Goal: Task Accomplishment & Management: Manage account settings

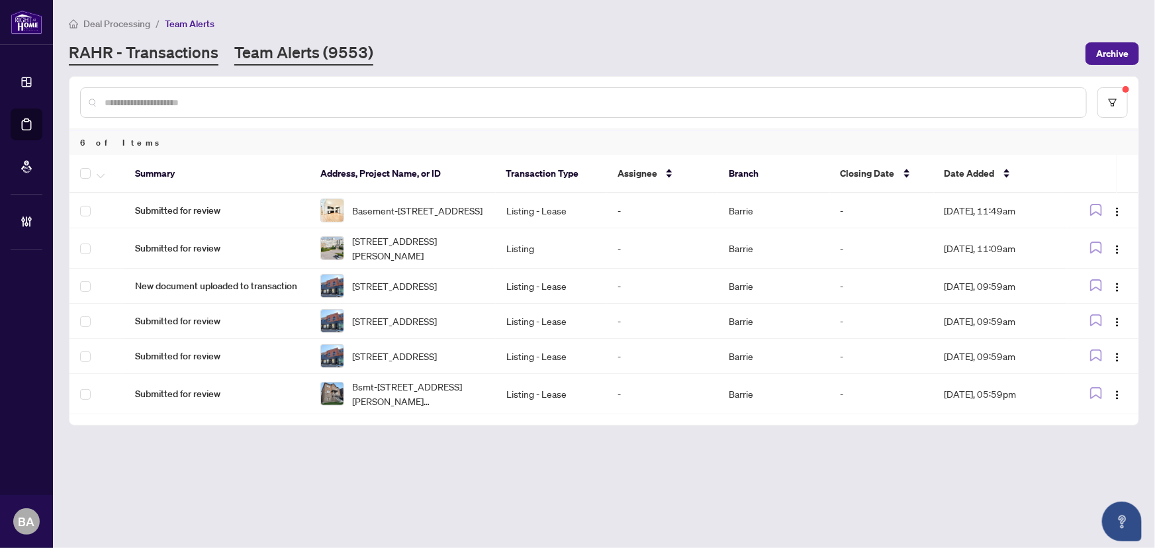
click at [193, 61] on link "RAHR - Transactions" at bounding box center [144, 54] width 150 height 24
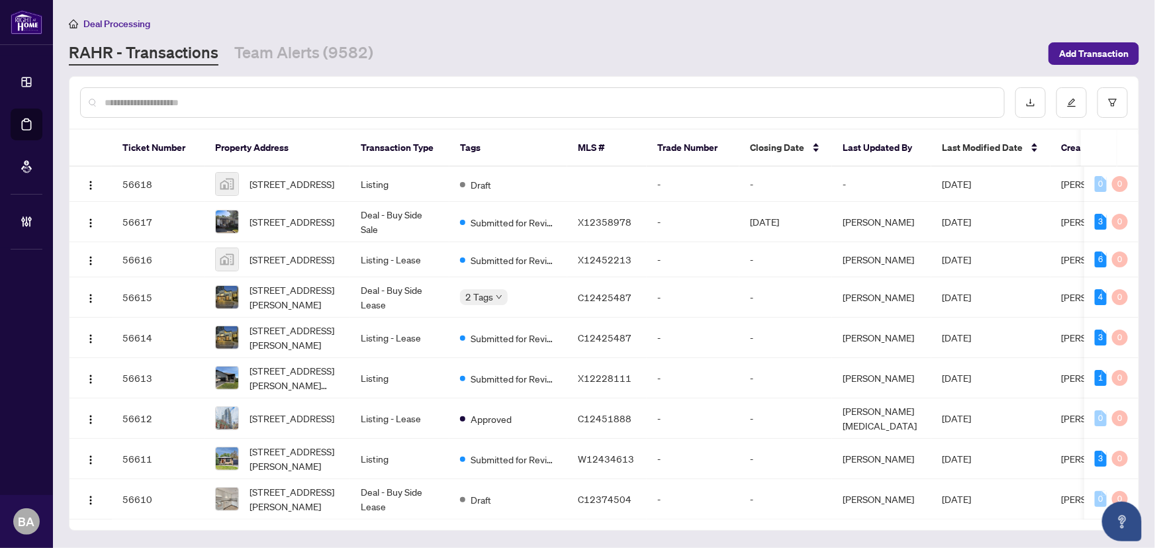
click at [262, 99] on input "text" at bounding box center [549, 102] width 889 height 15
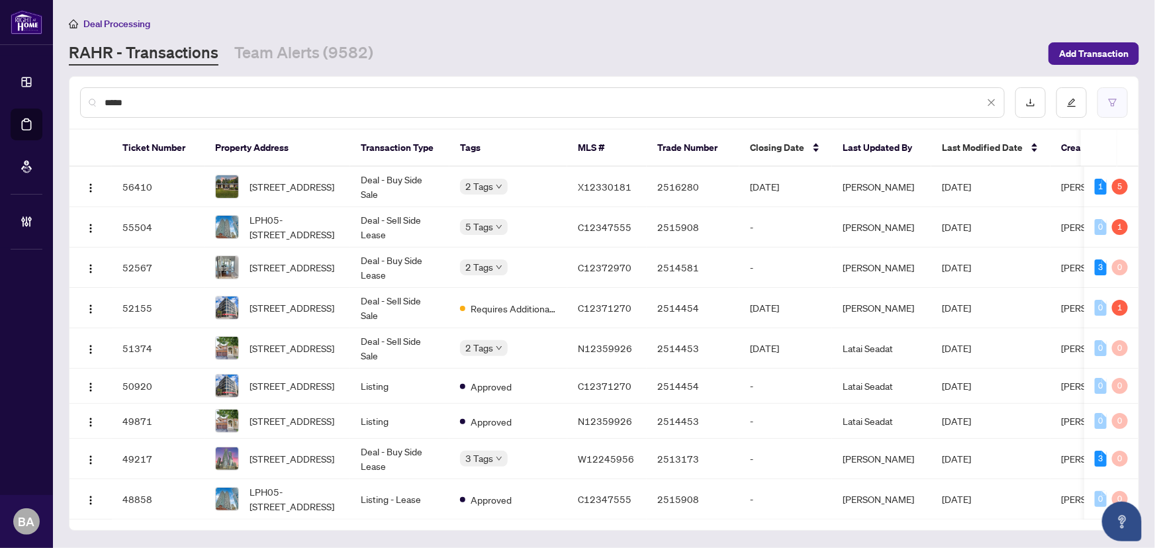
type input "****"
click at [1103, 103] on button "button" at bounding box center [1112, 102] width 30 height 30
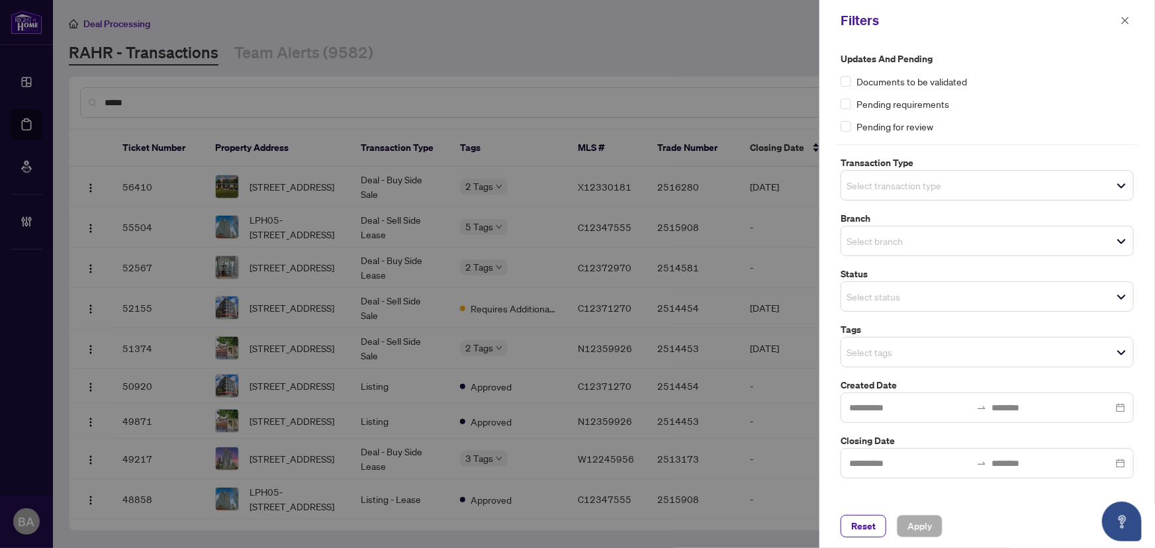
click at [900, 236] on input "search" at bounding box center [892, 241] width 93 height 16
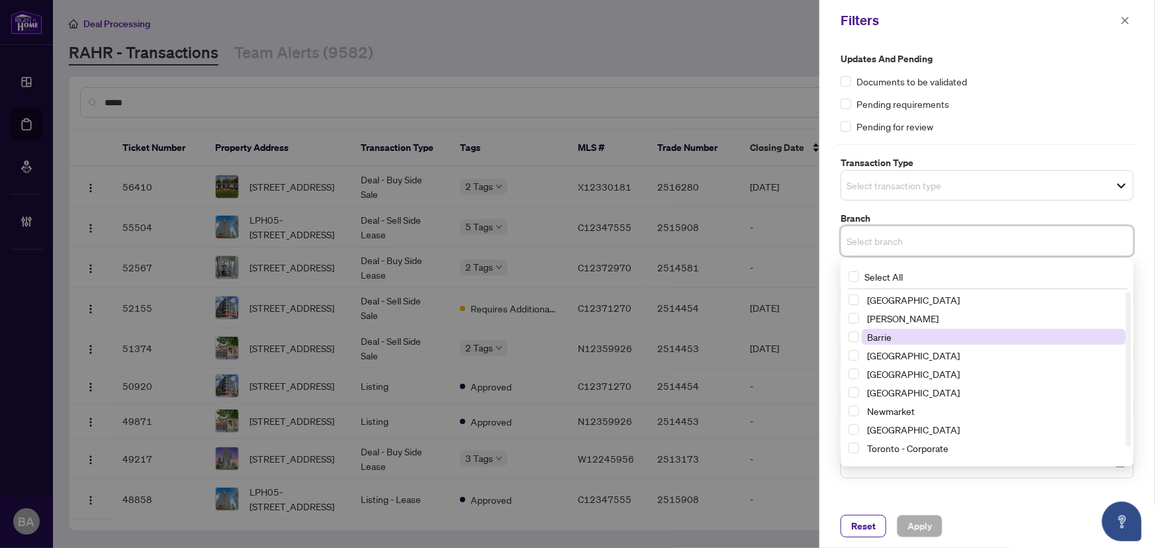
click at [912, 336] on span "Barrie" at bounding box center [994, 337] width 264 height 16
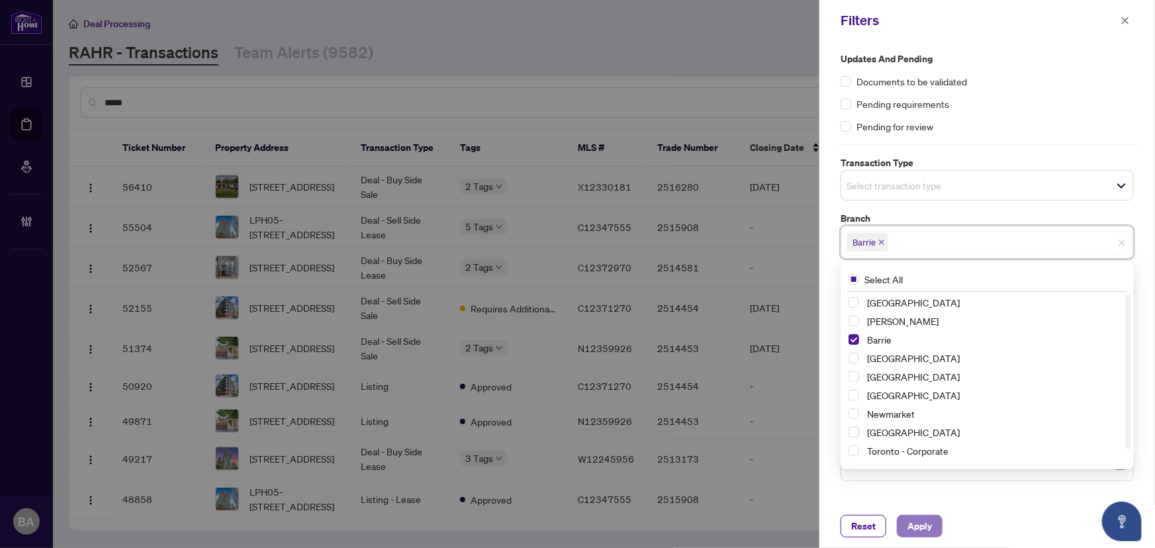
click at [934, 531] on button "Apply" at bounding box center [920, 526] width 46 height 22
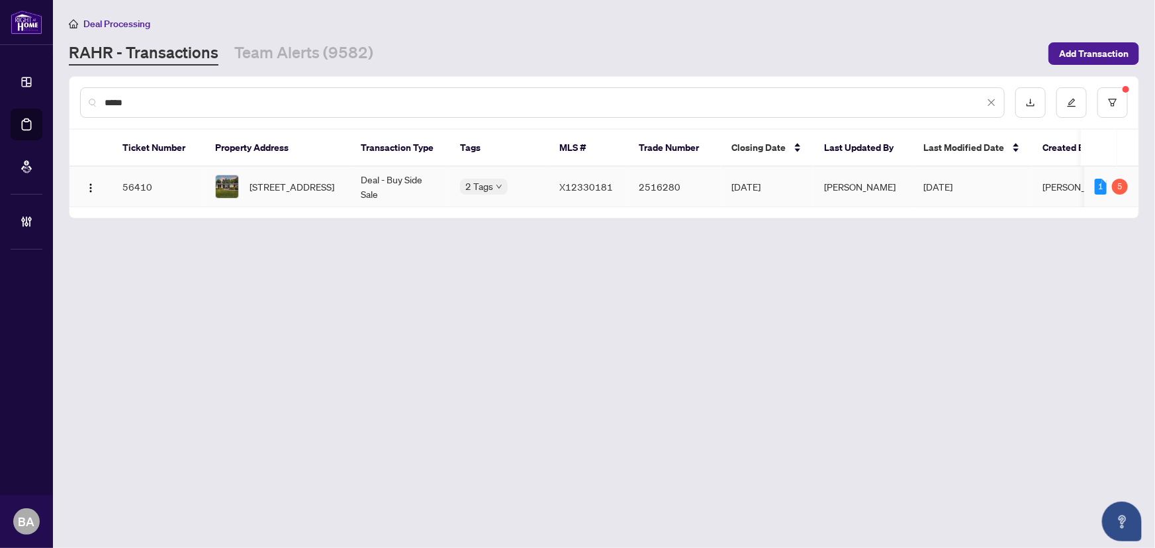
click at [229, 177] on img at bounding box center [227, 186] width 22 height 22
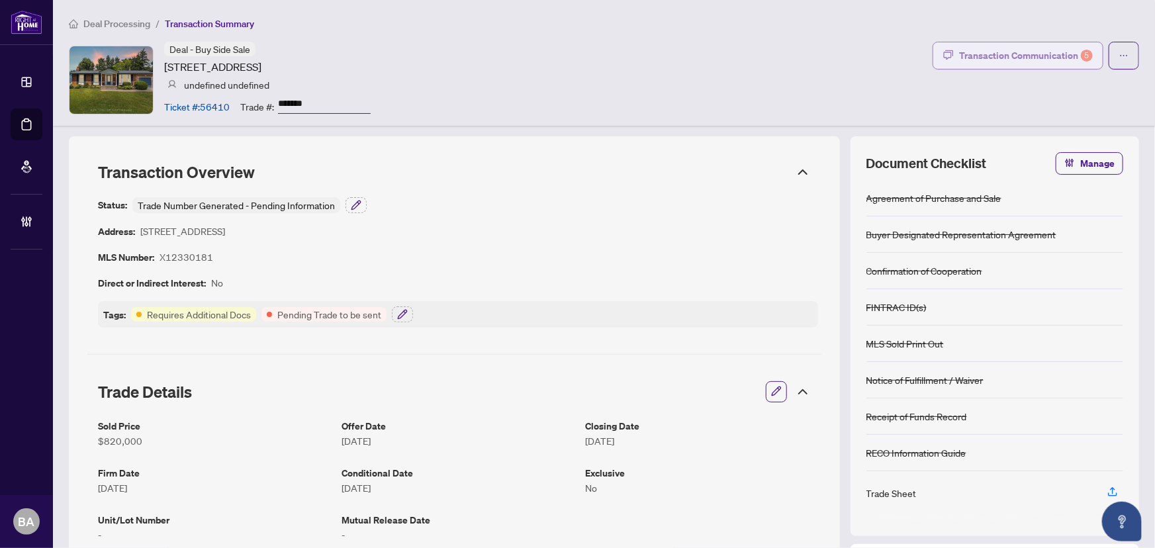
click at [1013, 63] on div "Transaction Communication 5" at bounding box center [1026, 55] width 134 height 21
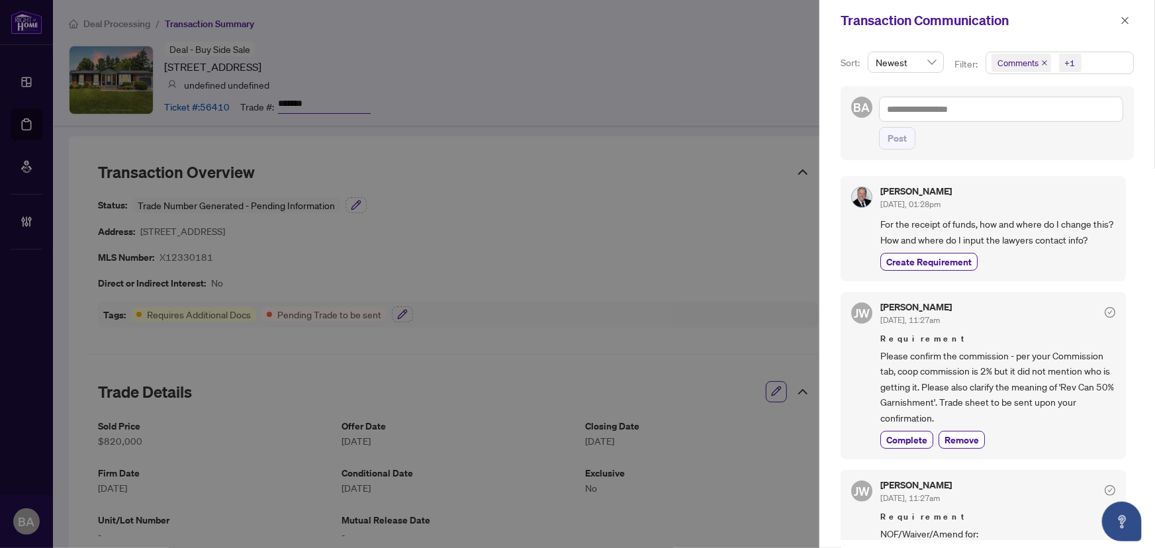
click at [1041, 62] on icon "close" at bounding box center [1044, 63] width 7 height 7
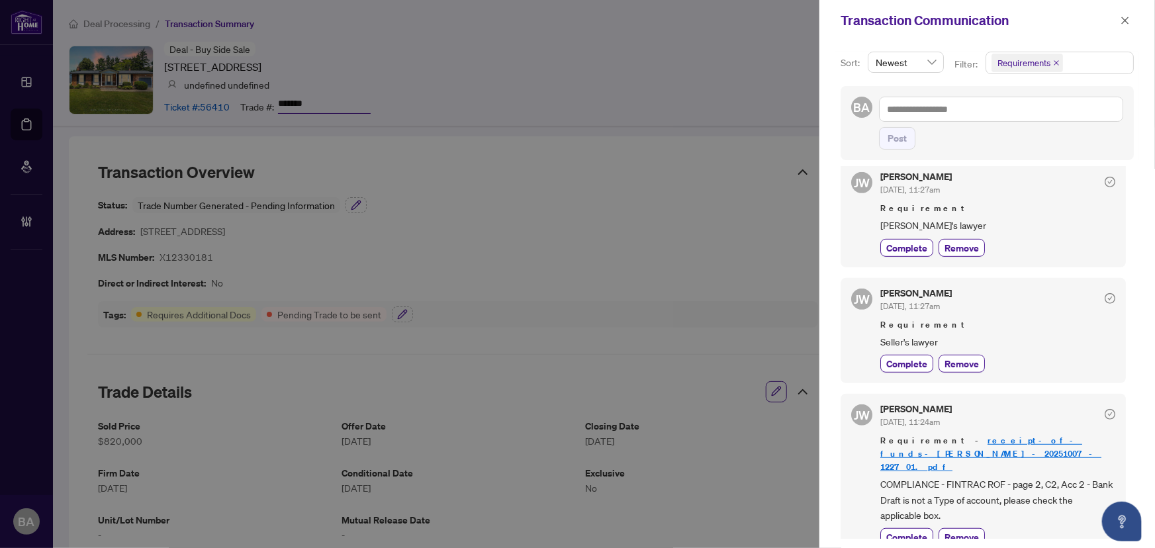
scroll to position [2, 0]
click at [1041, 476] on span "COMPLIANCE - FINTRAC ROF - page 2, C2, Acc 2 - Bank Draft is not a Type of acco…" at bounding box center [997, 499] width 235 height 46
click at [1043, 476] on span "COMPLIANCE - FINTRAC ROF - page 2, C2, Acc 2 - Bank Draft is not a Type of acco…" at bounding box center [997, 499] width 235 height 46
drag, startPoint x: 1017, startPoint y: 468, endPoint x: 1038, endPoint y: 474, distance: 22.0
click at [1038, 476] on span "COMPLIANCE - FINTRAC ROF - page 2, C2, Acc 2 - Bank Draft is not a Type of acco…" at bounding box center [997, 499] width 235 height 46
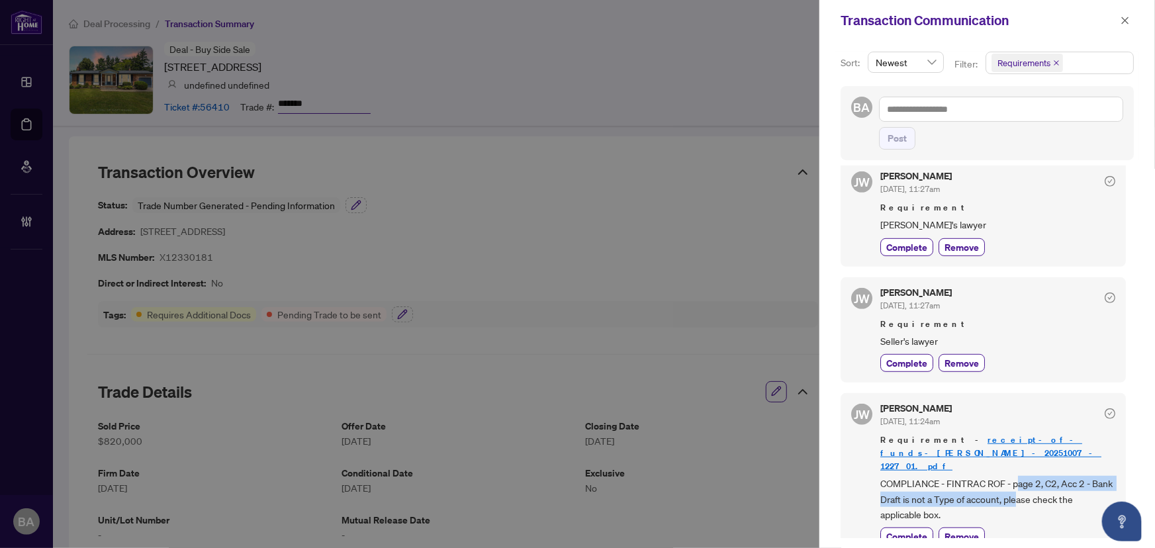
click at [1038, 476] on span "COMPLIANCE - FINTRAC ROF - page 2, C2, Acc 2 - Bank Draft is not a Type of acco…" at bounding box center [997, 499] width 235 height 46
click at [1004, 476] on span "COMPLIANCE - FINTRAC ROF - page 2, C2, Acc 2 - Bank Draft is not a Type of acco…" at bounding box center [997, 499] width 235 height 46
drag, startPoint x: 1012, startPoint y: 461, endPoint x: 1057, endPoint y: 471, distance: 46.1
click at [1049, 476] on span "COMPLIANCE - FINTRAC ROF - page 2, C2, Acc 2 - Bank Draft is not a Type of acco…" at bounding box center [997, 499] width 235 height 46
click at [1057, 476] on span "COMPLIANCE - FINTRAC ROF - page 2, C2, Acc 2 - Bank Draft is not a Type of acco…" at bounding box center [997, 499] width 235 height 46
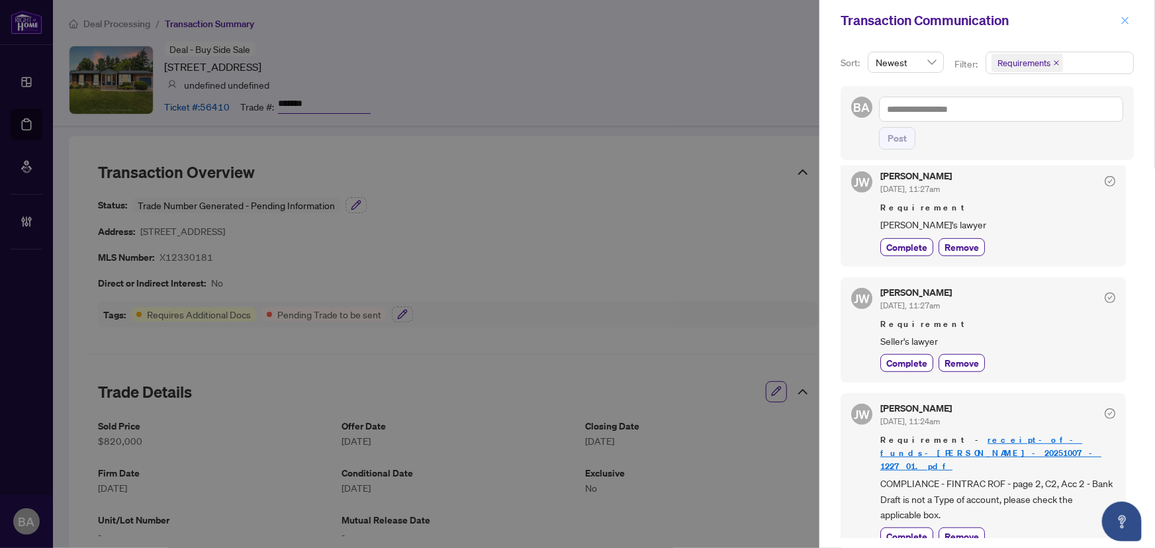
click at [1128, 18] on icon "close" at bounding box center [1124, 20] width 9 height 9
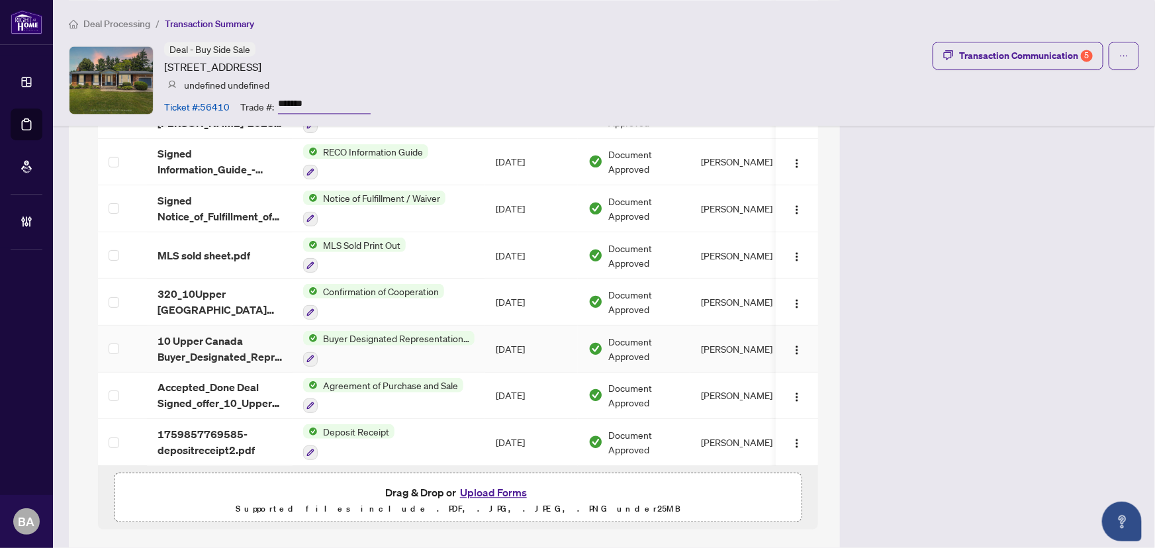
scroll to position [1263, 0]
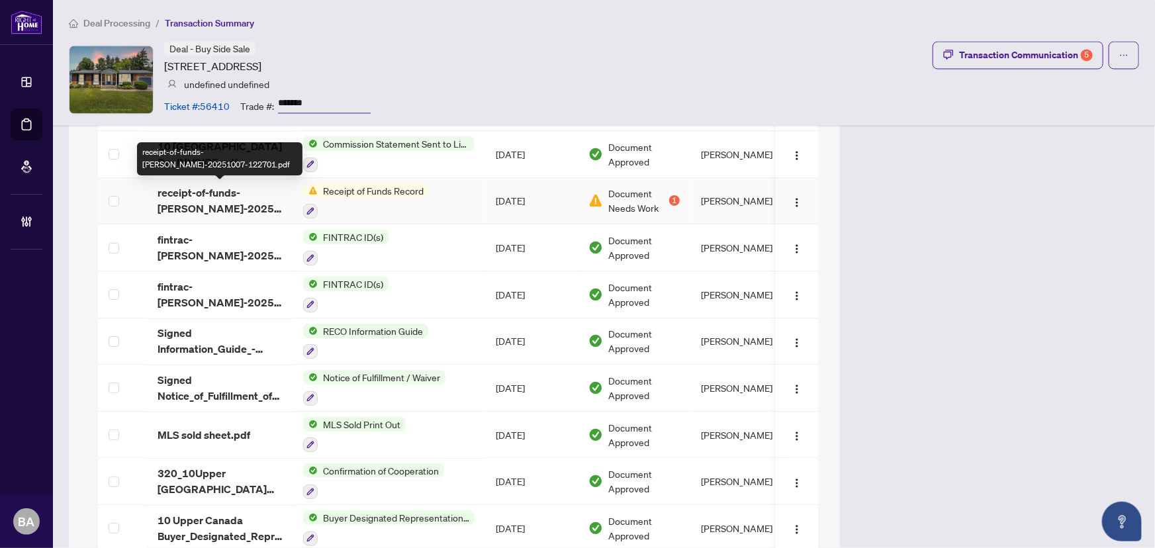
click at [226, 201] on span "receipt-of-funds-madison-danielle-reschke-20251007-122701.pdf" at bounding box center [219, 201] width 124 height 32
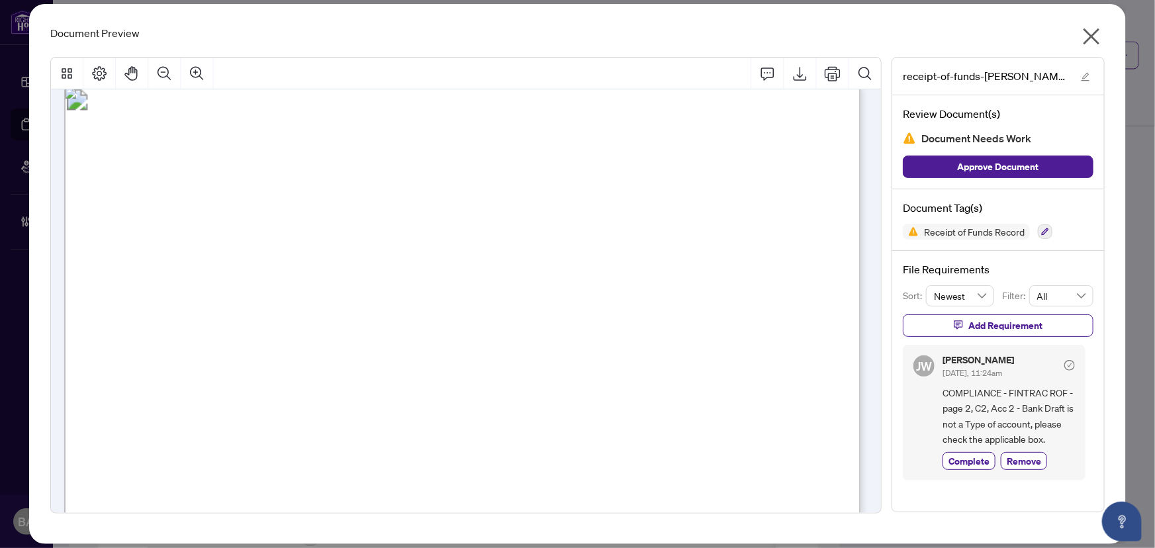
scroll to position [1065, 0]
click at [279, 315] on span "102-312-6" at bounding box center [306, 316] width 97 height 13
drag, startPoint x: 1051, startPoint y: 410, endPoint x: 1065, endPoint y: 433, distance: 27.0
click at [1065, 433] on span "COMPLIANCE - FINTRAC ROF - page 2, C2, Acc 2 - Bank Draft is not a Type of acco…" at bounding box center [1008, 416] width 132 height 62
click at [311, 351] on span "12005446" at bounding box center [287, 355] width 48 height 13
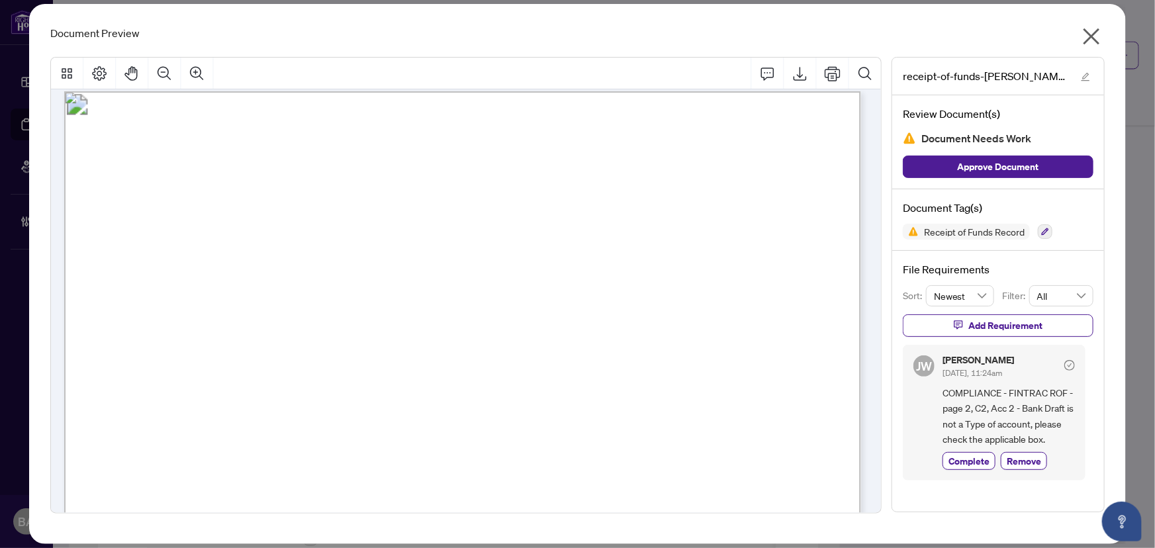
drag, startPoint x: 340, startPoint y: 357, endPoint x: 248, endPoint y: 350, distance: 92.3
click at [241, 91] on p "Receipt of Funds Record This document has been prepared by The Canadian Real Es…" at bounding box center [845, 91] width 1562 height 0
drag, startPoint x: 271, startPoint y: 351, endPoint x: 328, endPoint y: 347, distance: 57.7
click at [304, 349] on span "12005446" at bounding box center [287, 355] width 48 height 13
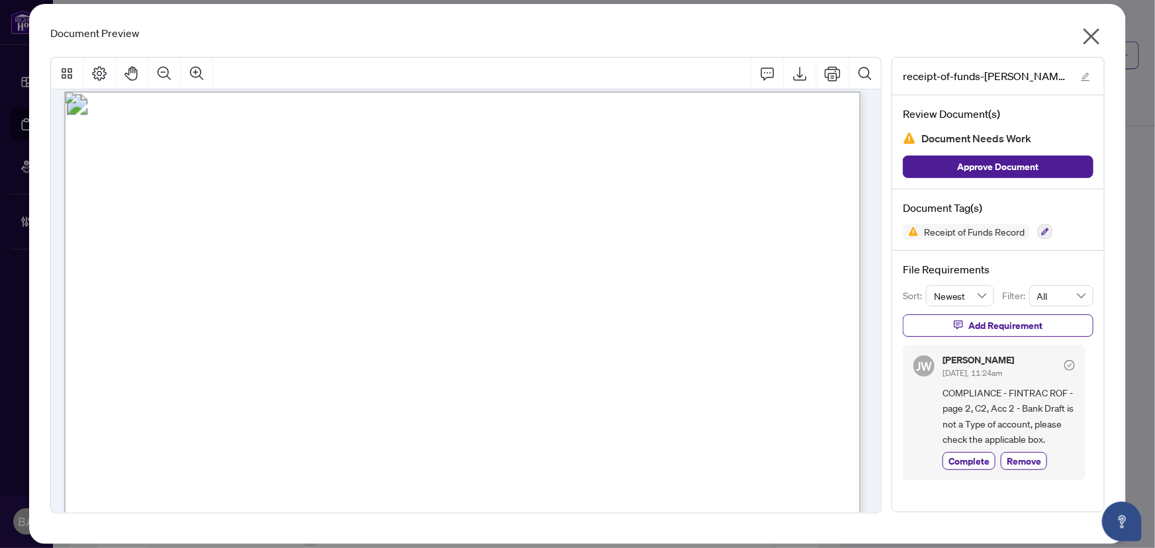
click at [476, 370] on span "Bank draft, 09/05/2025" at bounding box center [490, 371] width 88 height 13
click at [341, 377] on span "Trust" at bounding box center [335, 376] width 23 height 10
click at [347, 378] on span "Trust" at bounding box center [335, 376] width 23 height 10
click at [358, 374] on span "■" at bounding box center [361, 375] width 7 height 9
click at [215, 377] on span "Chequing" at bounding box center [224, 376] width 46 height 10
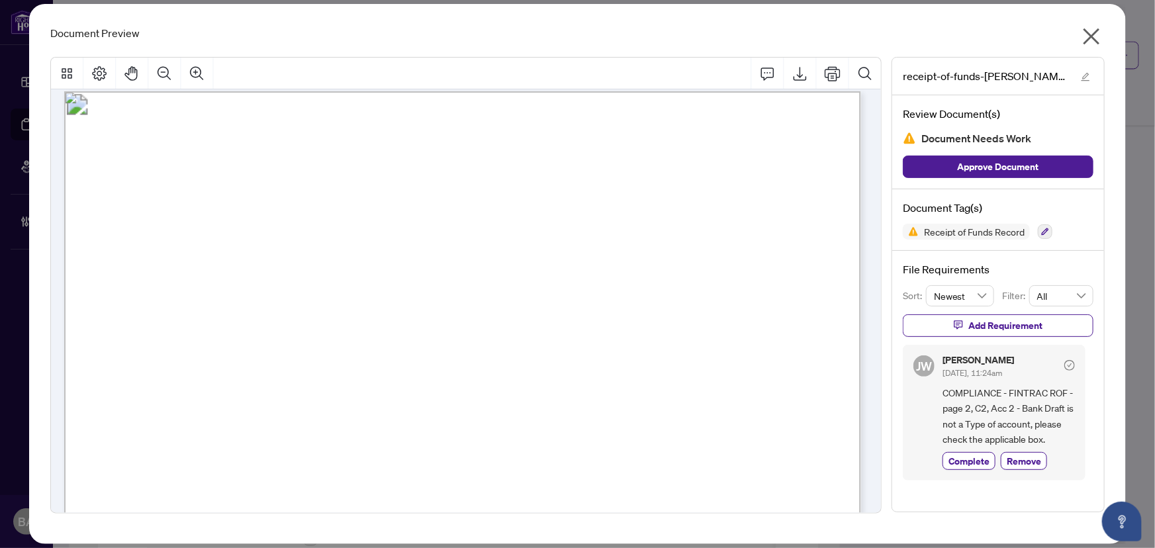
click at [1089, 40] on icon "close" at bounding box center [1091, 36] width 21 height 21
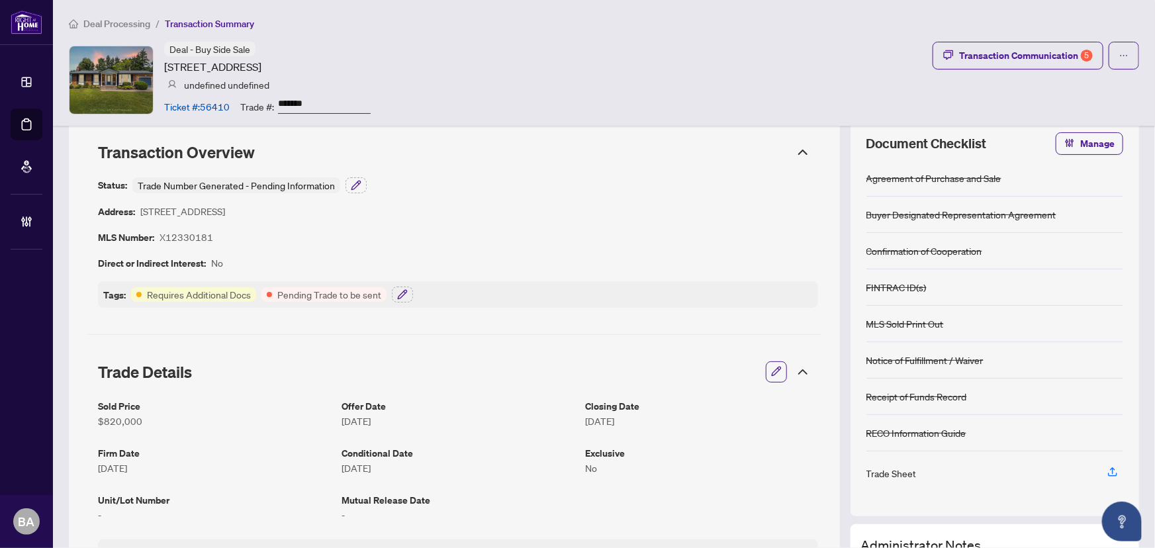
scroll to position [0, 0]
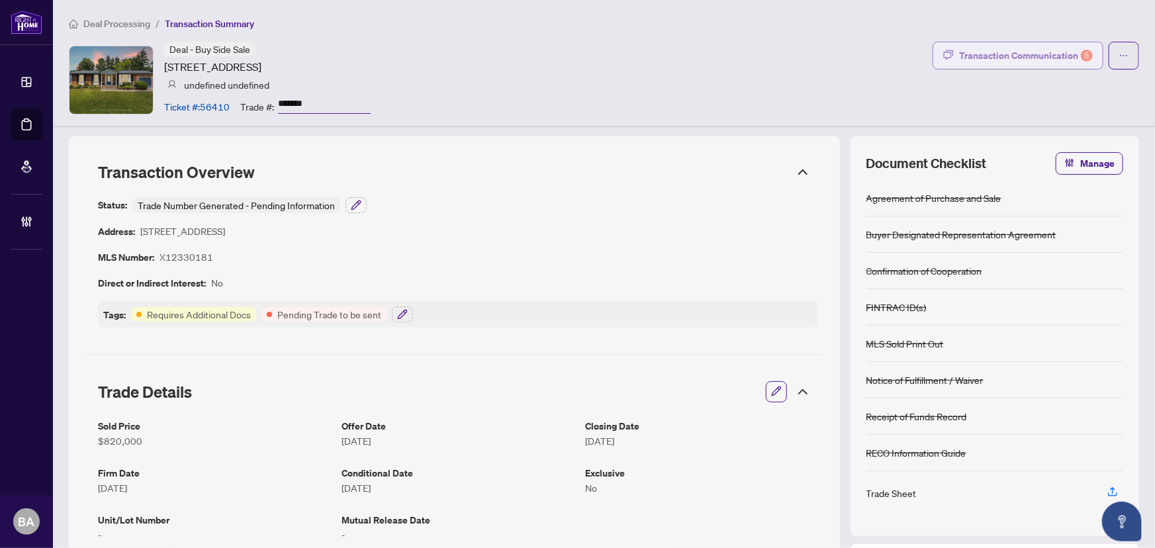
click at [1035, 54] on div "Transaction Communication 5" at bounding box center [1026, 55] width 134 height 21
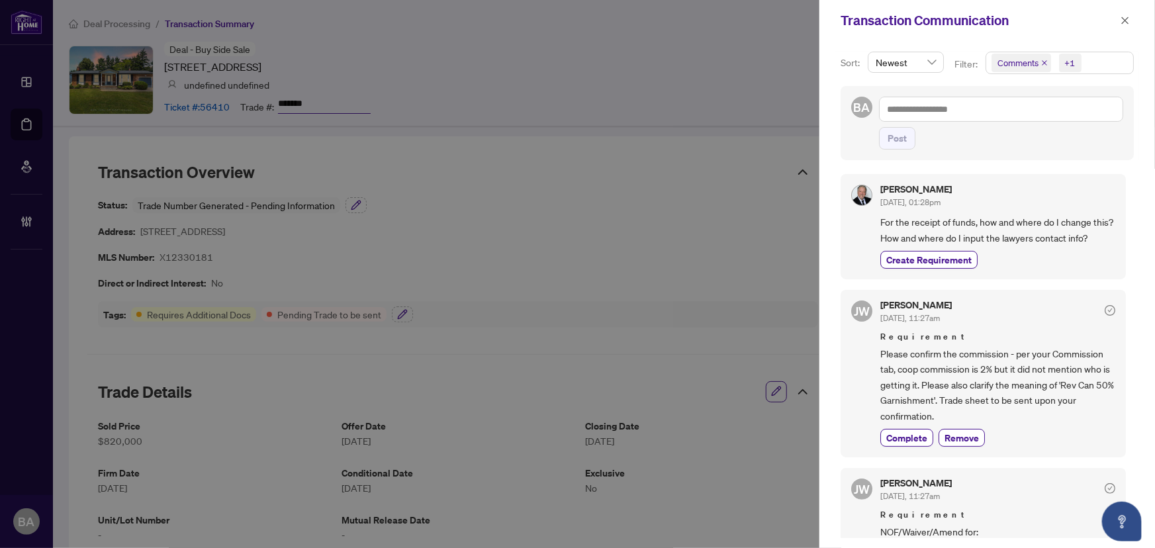
click at [1046, 65] on icon "close" at bounding box center [1044, 63] width 7 height 7
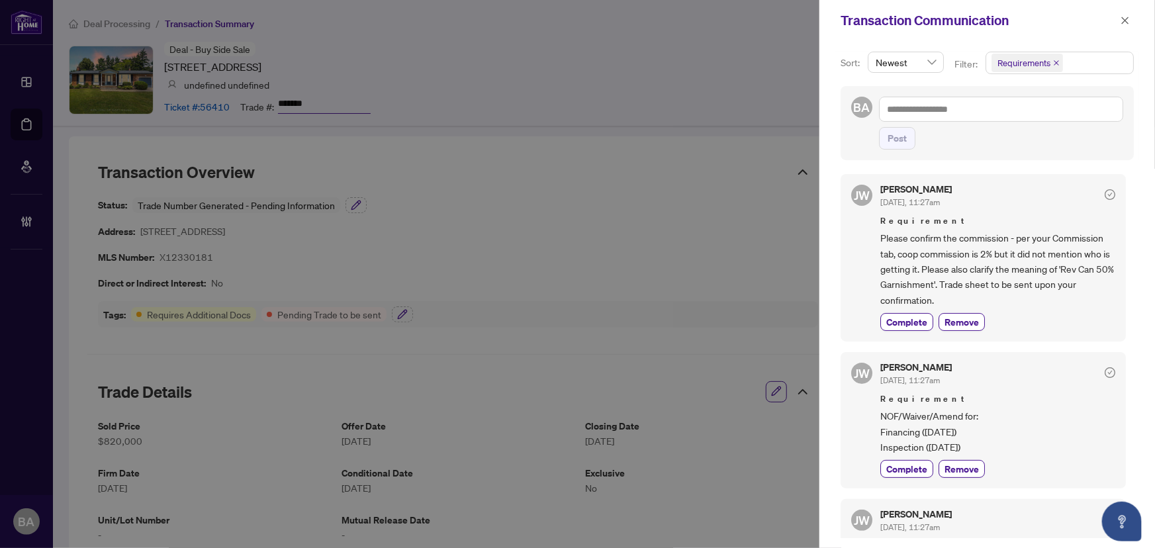
scroll to position [60, 0]
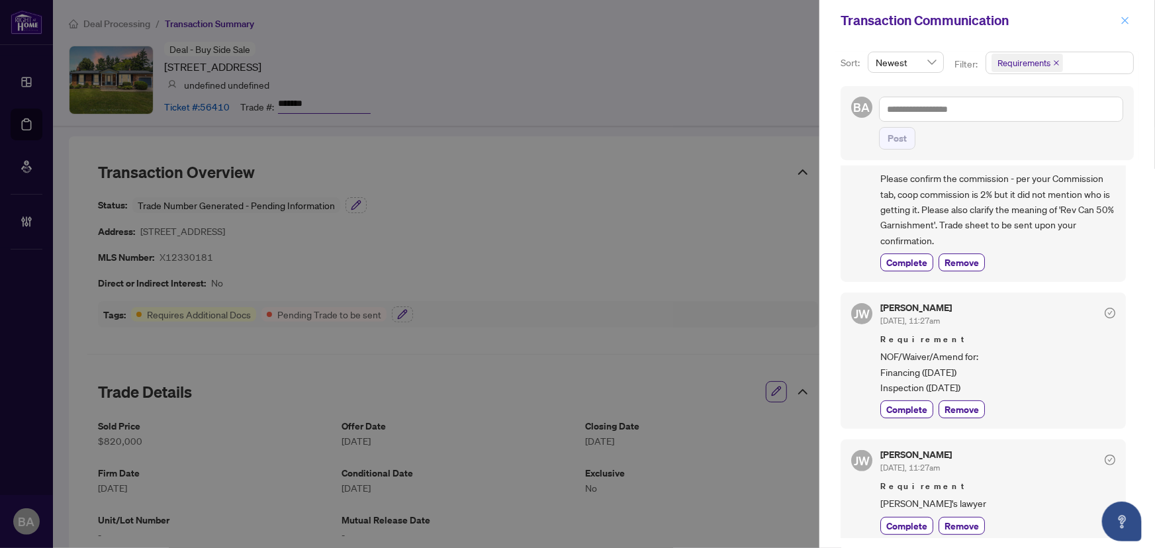
click at [1125, 19] on icon "close" at bounding box center [1125, 20] width 7 height 7
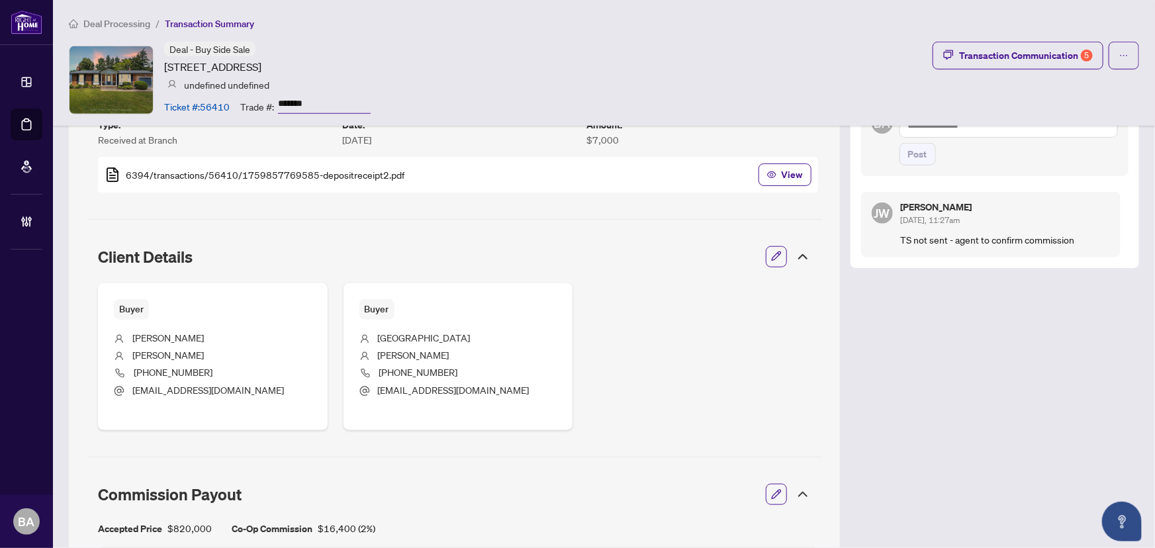
scroll to position [721, 0]
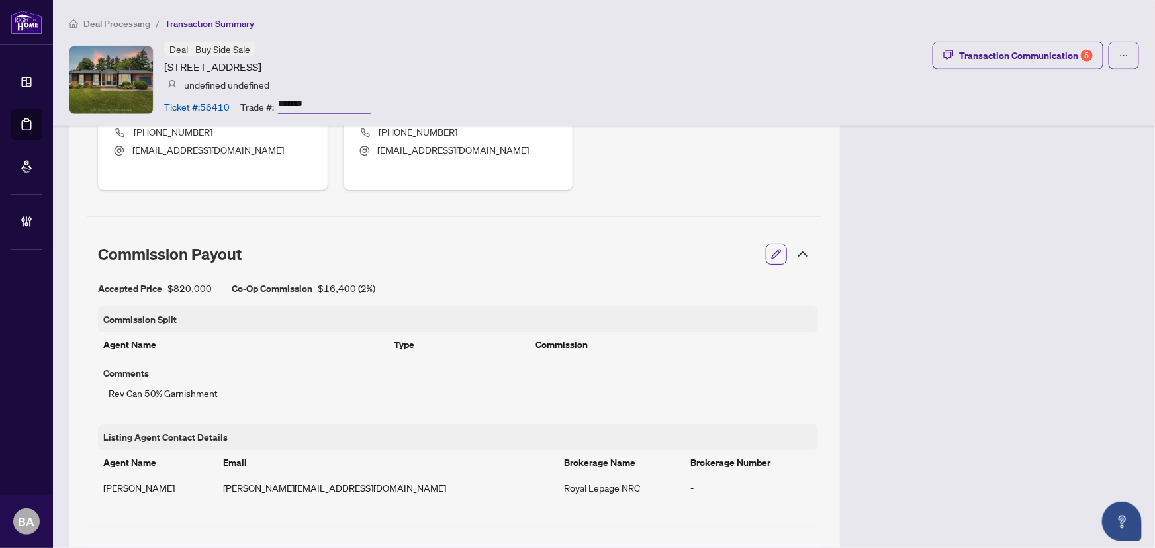
click at [221, 354] on th "Agent Name" at bounding box center [243, 344] width 290 height 25
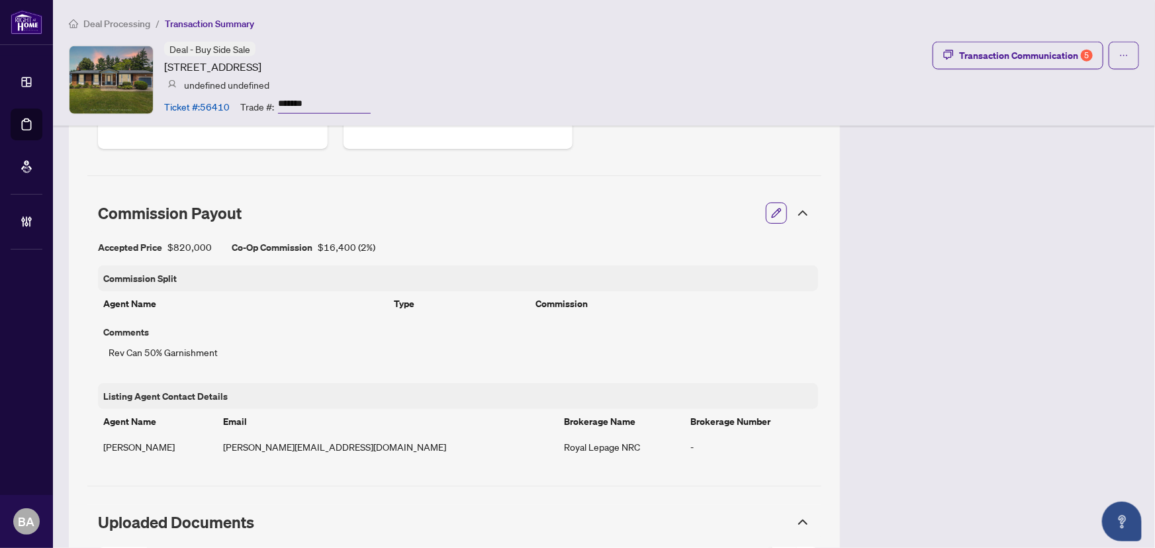
scroll to position [781, 0]
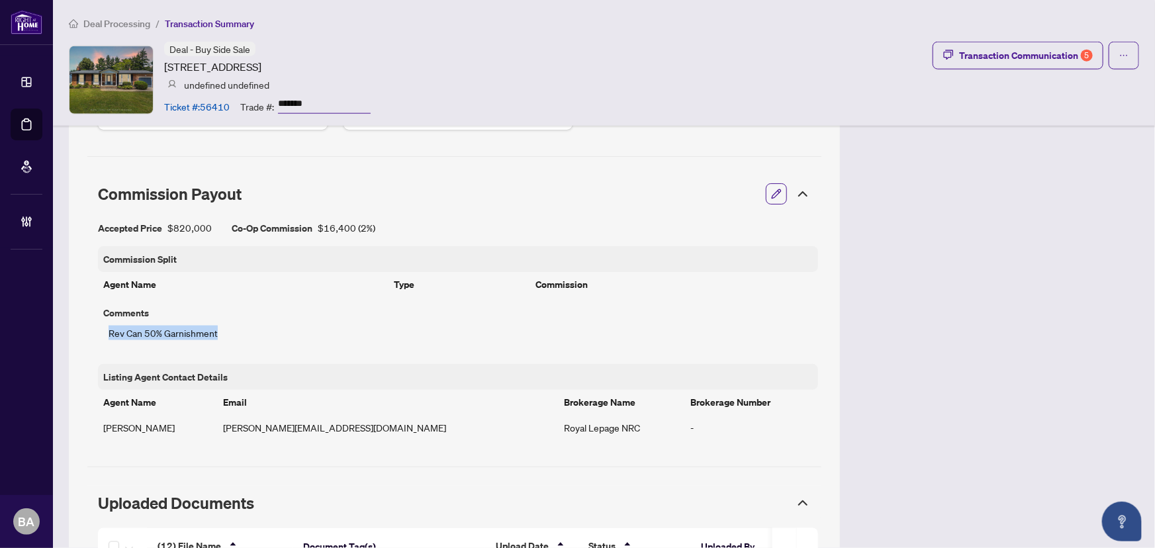
drag, startPoint x: 249, startPoint y: 337, endPoint x: 134, endPoint y: 343, distance: 115.3
click at [89, 336] on div "Accepted Price $820,000 Co-Op Commission $16,400 ( 2% ) Commission Split Agent …" at bounding box center [454, 330] width 734 height 236
click at [222, 343] on div "Rev Can 50% Garnishment" at bounding box center [457, 332] width 709 height 25
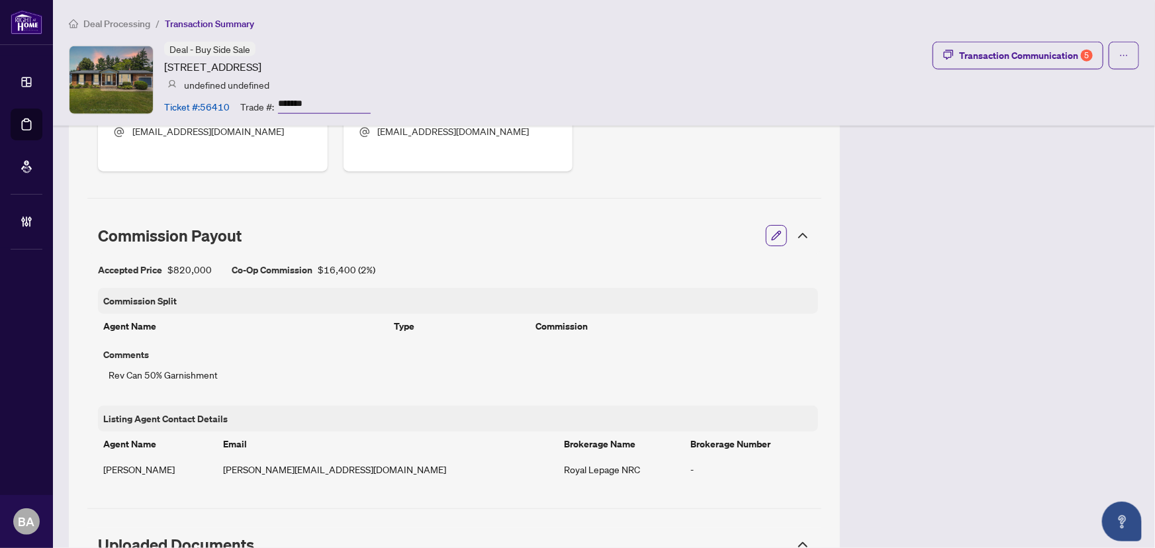
scroll to position [721, 0]
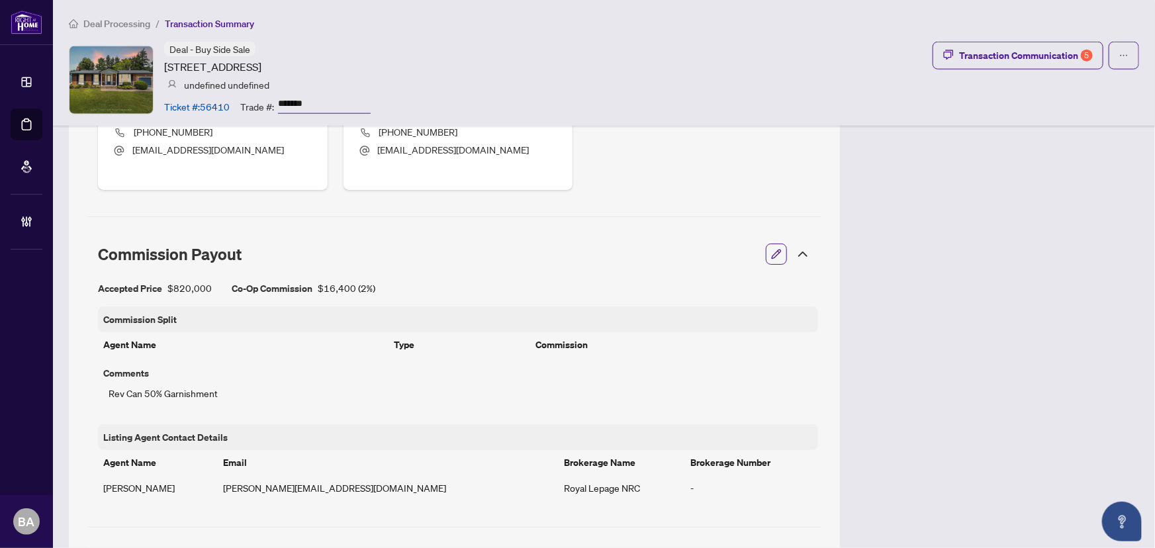
click at [404, 303] on div "Accepted Price $820,000 Co-Op Commission $16,400 ( 2% ) Commission Split Agent …" at bounding box center [458, 391] width 720 height 220
drag, startPoint x: 255, startPoint y: 293, endPoint x: 371, endPoint y: 291, distance: 115.2
click at [371, 291] on div "Co-Op Commission $16,400 ( 2% )" at bounding box center [304, 288] width 144 height 15
click at [388, 292] on div "Accepted Price $820,000 Co-Op Commission $16,400 ( 2% )" at bounding box center [458, 288] width 720 height 15
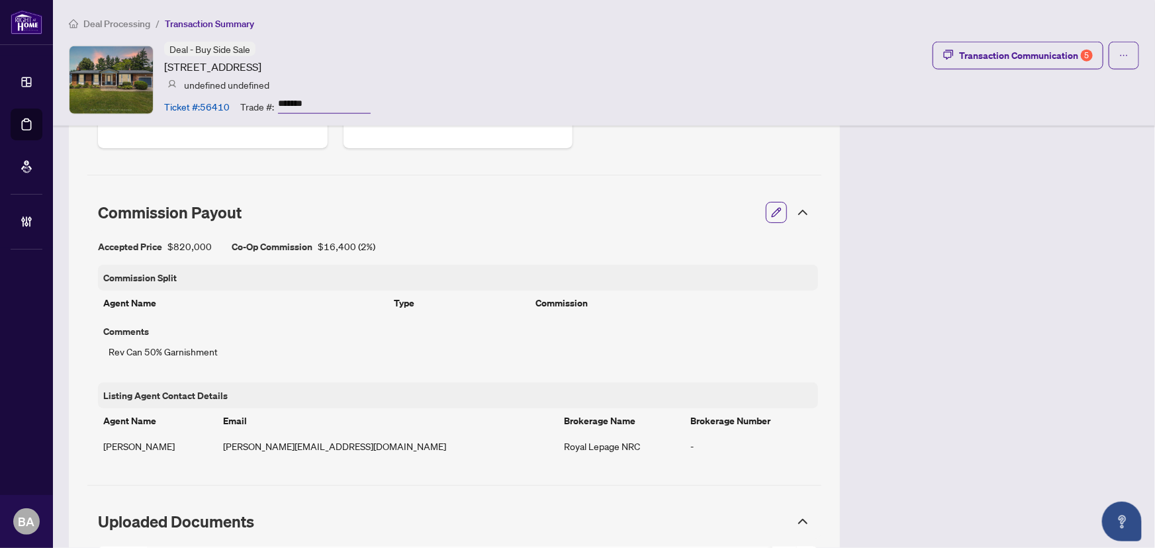
scroll to position [781, 0]
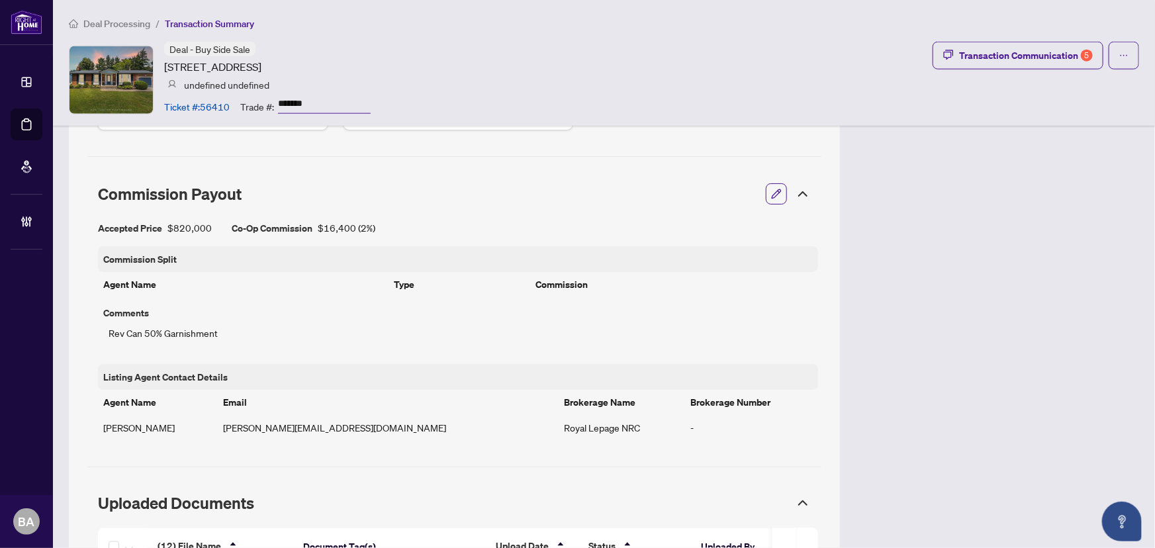
click at [771, 199] on span "button" at bounding box center [776, 193] width 11 height 21
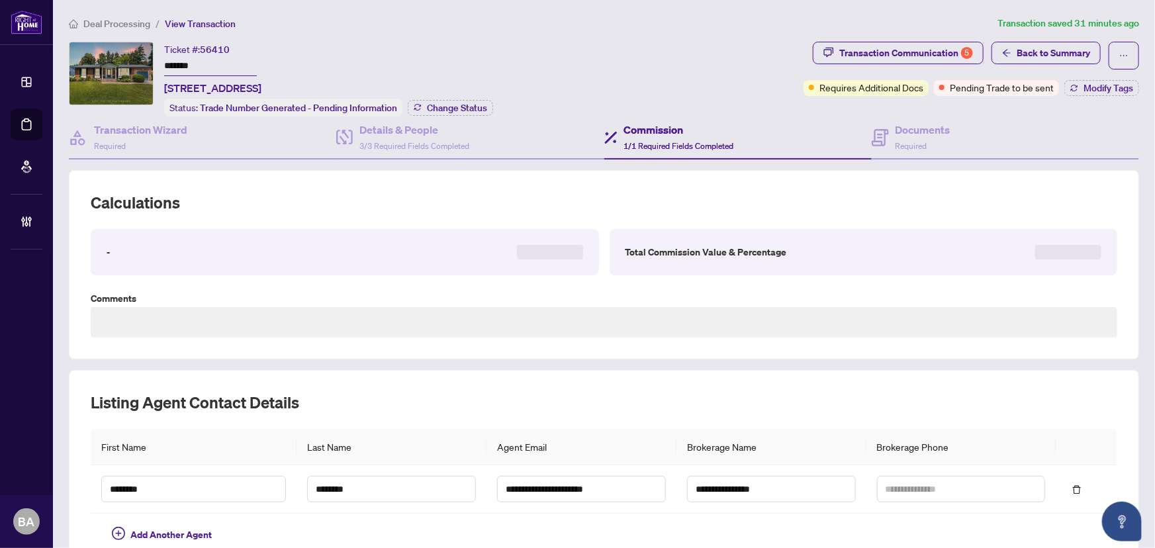
type textarea "**********"
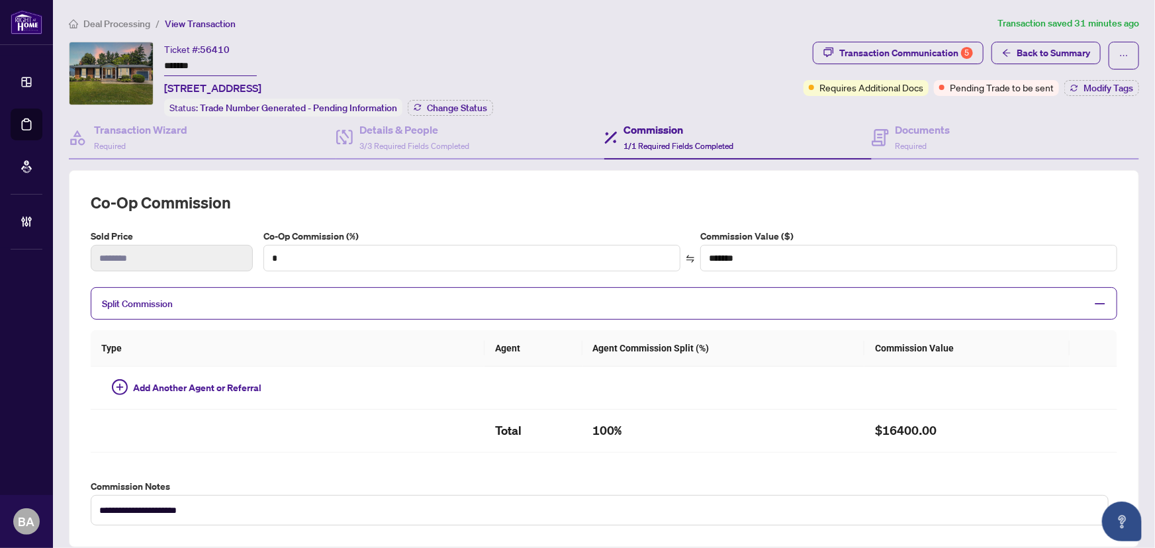
click at [624, 142] on span "1/1 Required Fields Completed" at bounding box center [679, 146] width 110 height 10
click at [670, 134] on h4 "Commission" at bounding box center [679, 130] width 110 height 16
click at [927, 142] on div "Documents Required" at bounding box center [922, 137] width 55 height 31
